Goal: Complete application form: Complete application form

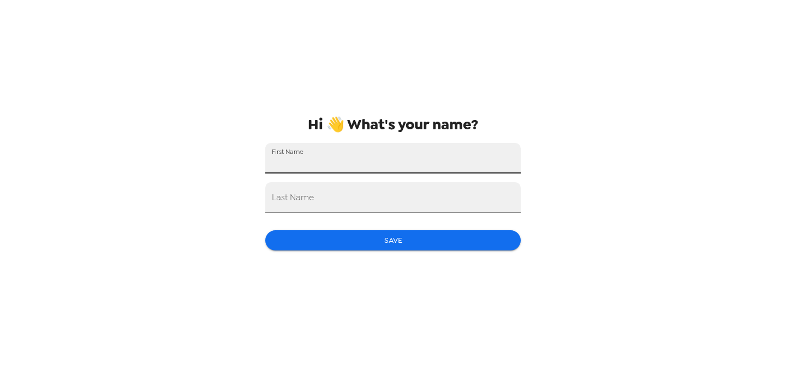
click at [473, 162] on input "First Name" at bounding box center [393, 158] width 256 height 31
type input "[PERSON_NAME]"
click at [406, 198] on input "Last Name" at bounding box center [393, 197] width 256 height 31
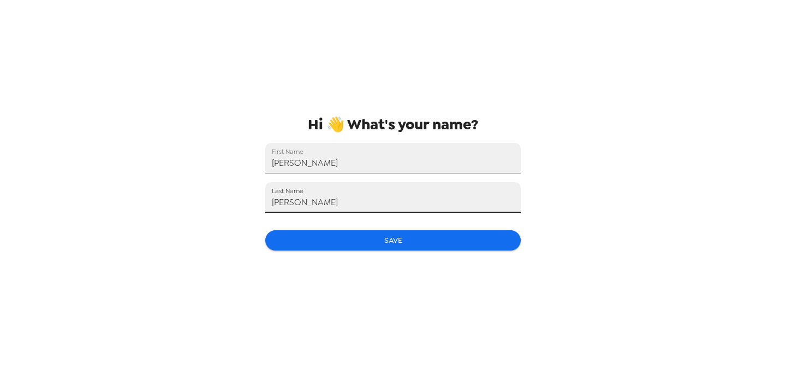
type input "[PERSON_NAME]"
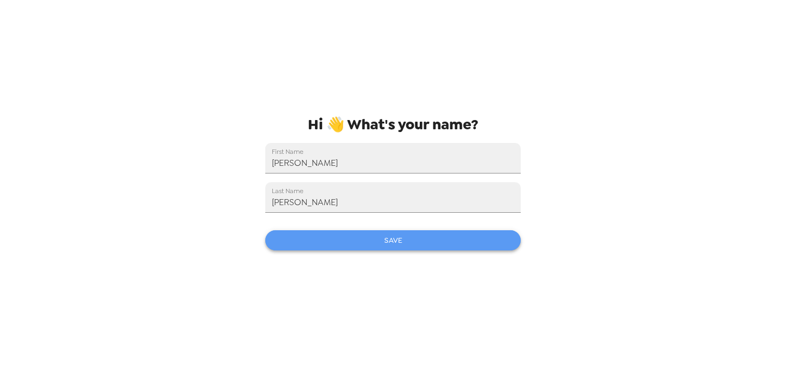
click at [416, 235] on button "Save" at bounding box center [393, 240] width 256 height 20
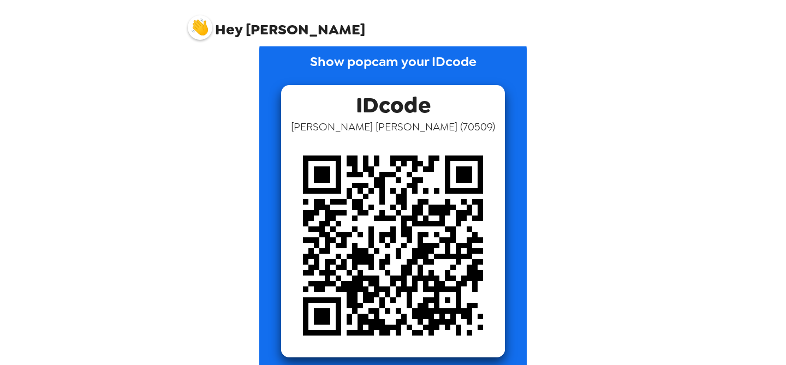
scroll to position [53, 0]
